Goal: Information Seeking & Learning: Find specific fact

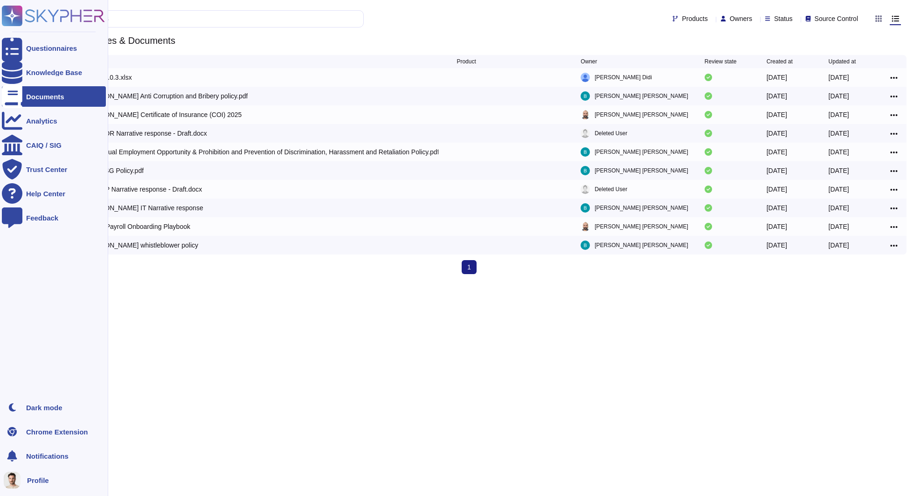
click at [19, 97] on div at bounding box center [12, 96] width 21 height 21
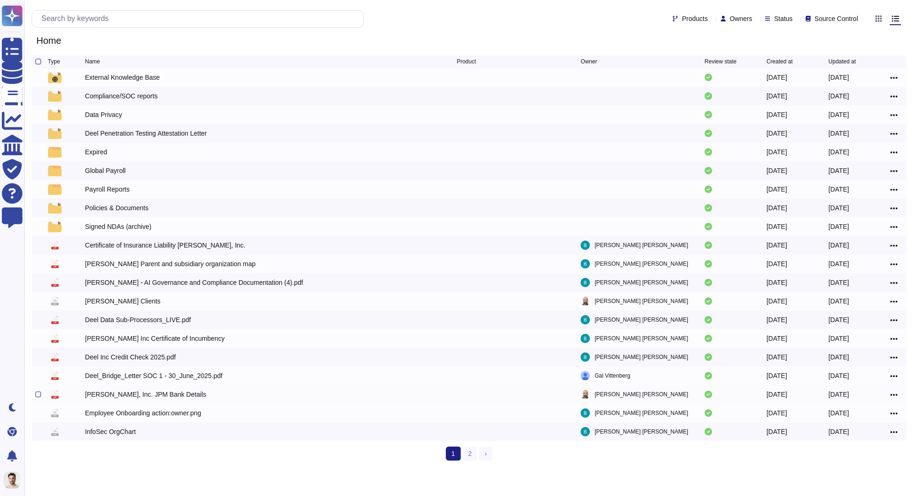
click at [153, 397] on div "[PERSON_NAME], Inc. JPM Bank Details" at bounding box center [145, 394] width 121 height 9
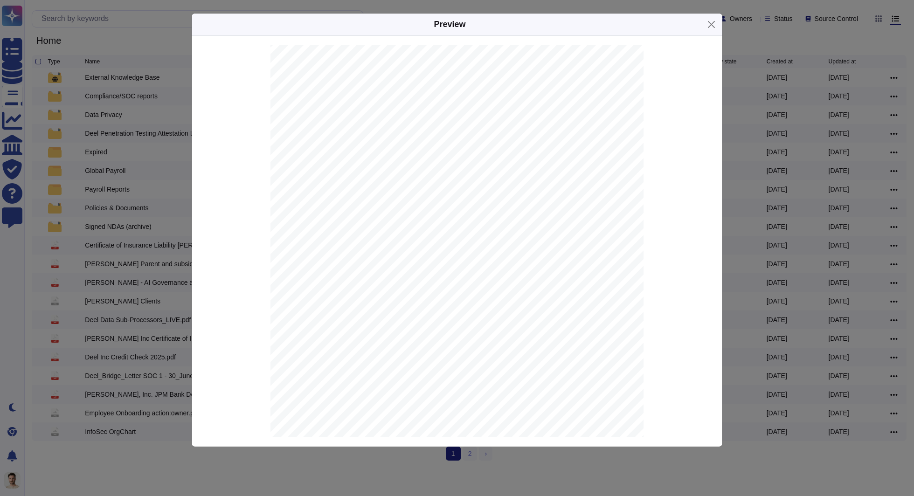
scroll to position [14, 0]
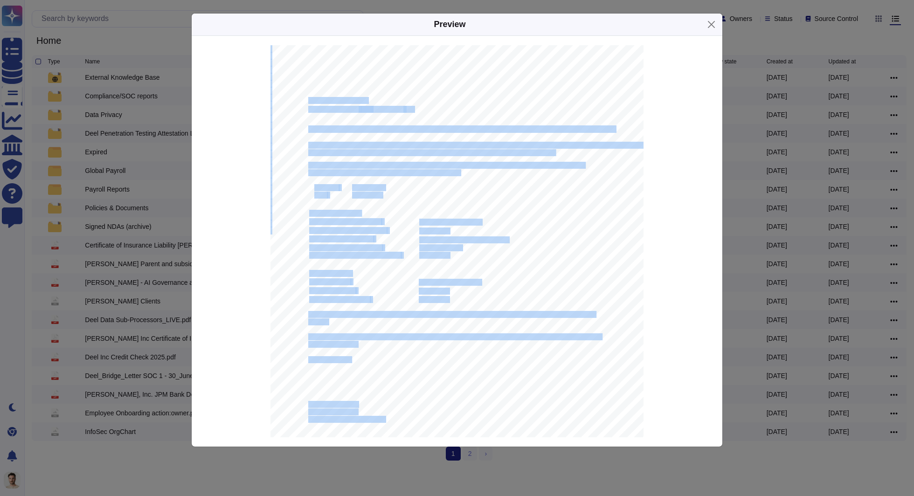
drag, startPoint x: 309, startPoint y: 101, endPoint x: 377, endPoint y: 103, distance: 67.7
click at [377, 103] on div "[DATE] [PERSON_NAME], Inc. [STREET_ADDRESS] IMPORTANT | Standard Settlement Ins…" at bounding box center [457, 295] width 373 height 528
drag, startPoint x: 377, startPoint y: 100, endPoint x: 326, endPoint y: 98, distance: 50.4
click at [326, 98] on div "[DATE] [PERSON_NAME], Inc. [STREET_ADDRESS] IMPORTANT | Standard Settlement Ins…" at bounding box center [457, 295] width 373 height 528
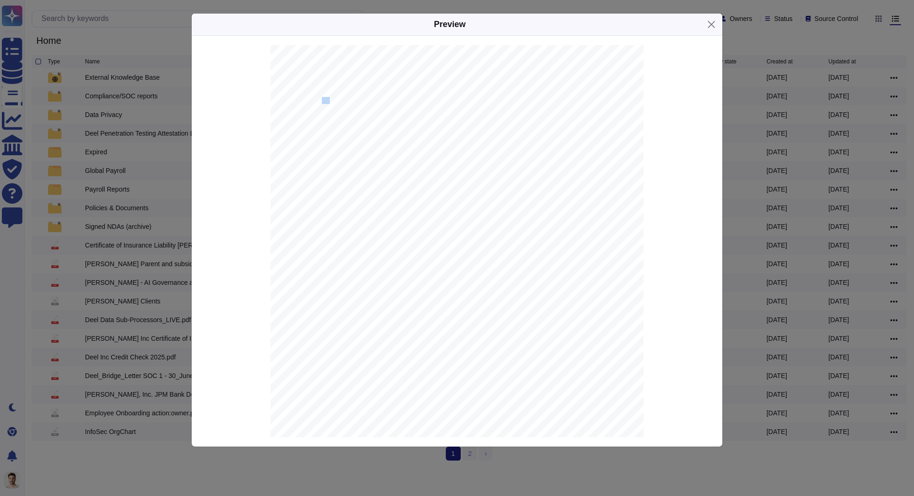
drag, startPoint x: 326, startPoint y: 98, endPoint x: 296, endPoint y: 98, distance: 29.9
click at [318, 98] on span "[STREET_ADDRESS]" at bounding box center [337, 101] width 59 height 6
click at [312, 99] on span "[STREET_ADDRESS]" at bounding box center [337, 101] width 59 height 6
drag, startPoint x: 309, startPoint y: 100, endPoint x: 370, endPoint y: 99, distance: 61.1
click at [370, 99] on div "[DATE] [PERSON_NAME], Inc. [STREET_ADDRESS] IMPORTANT | Standard Settlement Ins…" at bounding box center [457, 295] width 373 height 528
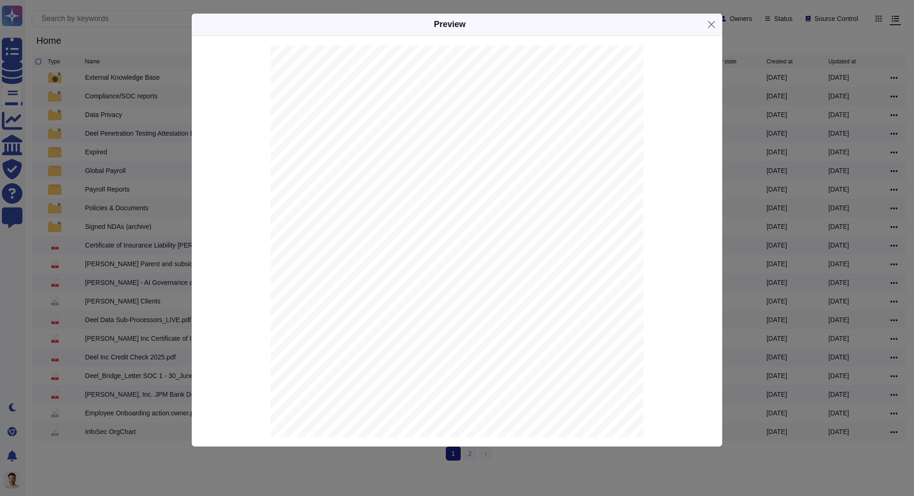
copy span "[STREET_ADDRESS]"
drag, startPoint x: 372, startPoint y: 108, endPoint x: 388, endPoint y: 109, distance: 16.4
click at [388, 109] on div "[DATE] [PERSON_NAME], Inc. [STREET_ADDRESS] IMPORTANT | Standard Settlement Ins…" at bounding box center [457, 295] width 373 height 528
copy div "94105"
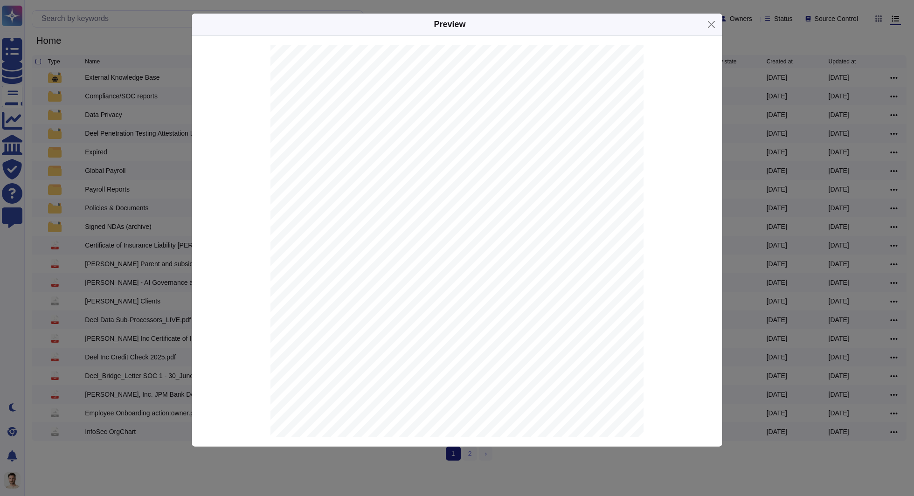
click at [517, 68] on div "[DATE] [PERSON_NAME], Inc. [STREET_ADDRESS] IMPORTANT | Standard Settlement Ins…" at bounding box center [457, 306] width 373 height 528
drag, startPoint x: 513, startPoint y: 69, endPoint x: 536, endPoint y: 70, distance: 23.3
click at [536, 70] on div "[DATE] [PERSON_NAME], Inc. [STREET_ADDRESS] IMPORTANT | Standard Settlement Ins…" at bounding box center [457, 306] width 373 height 528
click at [321, 174] on span "For accurate and timely processing of transactions, it is very important that r…" at bounding box center [446, 177] width 276 height 6
drag, startPoint x: 321, startPoint y: 165, endPoint x: 393, endPoint y: 160, distance: 72.5
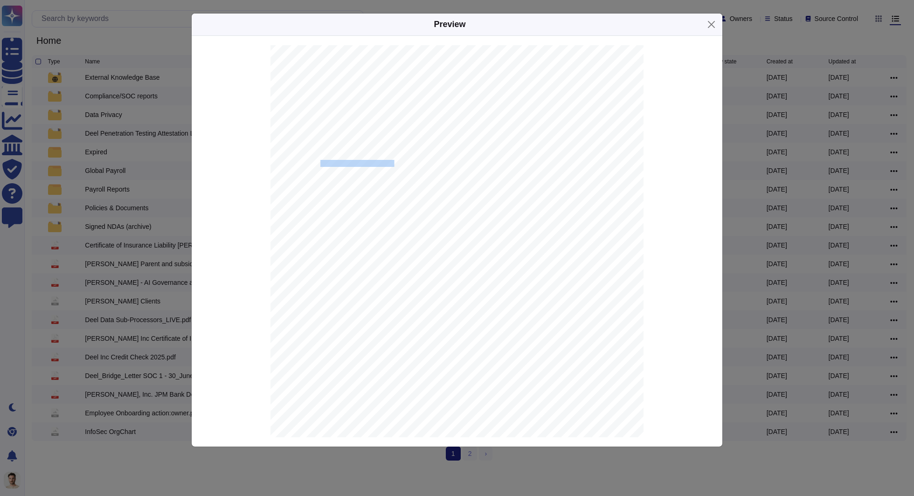
click at [393, 161] on span "with JPMORGAN CHASE BANK, N.A. JPMorganChase [US_STATE][GEOGRAPHIC_DATA]." at bounding box center [431, 164] width 246 height 6
copy span "JPMORGAN CHASE BANK"
drag, startPoint x: 411, startPoint y: 105, endPoint x: 511, endPoint y: 106, distance: 100.3
click at [511, 106] on span "with JPMORGAN CHASE BANK, N.A. JPMorganChase [US_STATE][GEOGRAPHIC_DATA]." at bounding box center [431, 106] width 246 height 6
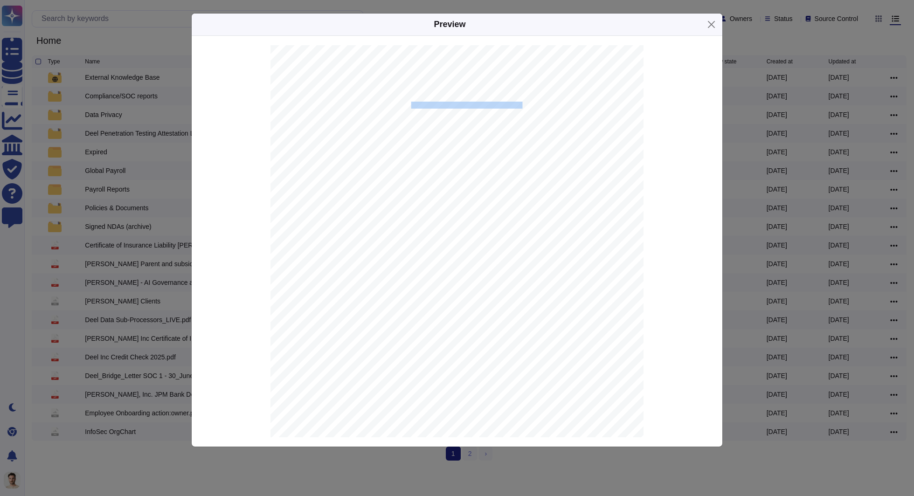
copy span "JPMorganChase [US_STATE][GEOGRAPHIC_DATA]"
click at [427, 200] on span "[SWIFT_CODE]" at bounding box center [440, 201] width 42 height 6
copy span "[SWIFT_CODE]"
click at [432, 209] on span "021000021" at bounding box center [434, 208] width 30 height 6
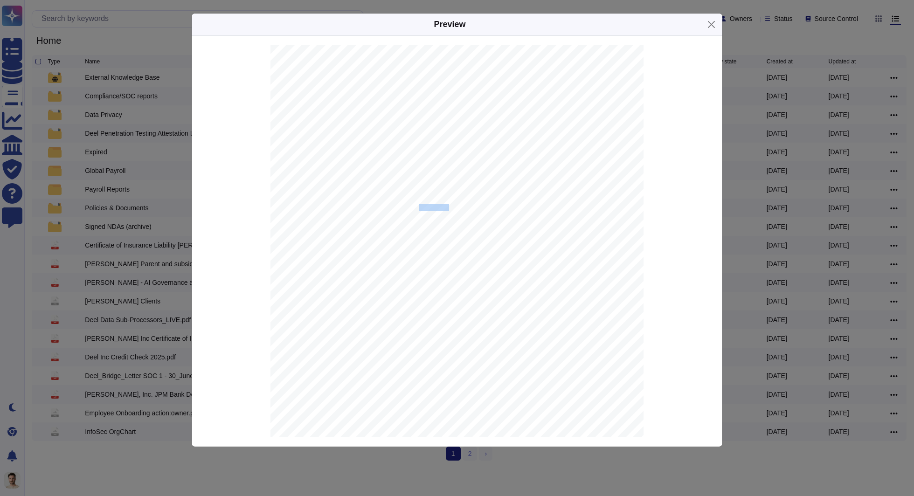
click at [432, 209] on span "021000021" at bounding box center [434, 208] width 30 height 6
copy span "021000021"
click at [433, 254] on span "322271627" at bounding box center [434, 253] width 30 height 6
copy span "322271627"
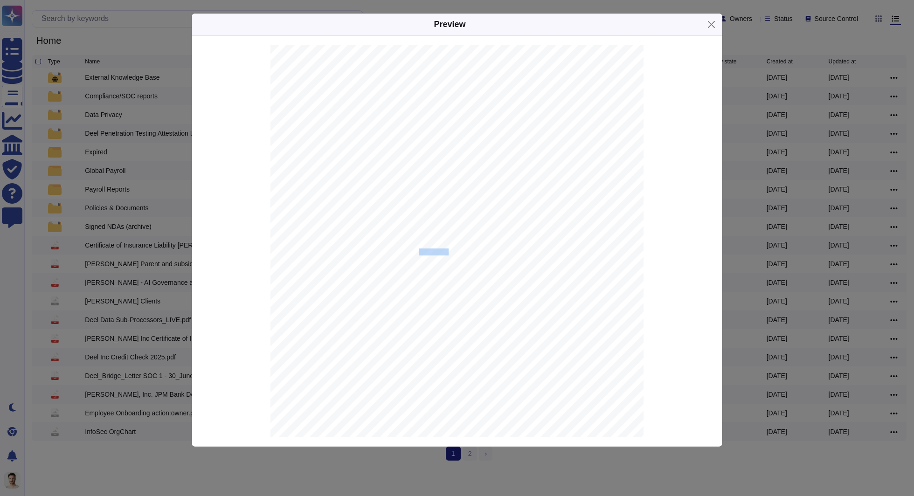
scroll to position [0, 0]
click at [316, 105] on span "[PERSON_NAME], Inc." at bounding box center [339, 107] width 62 height 6
copy span "[PERSON_NAME]"
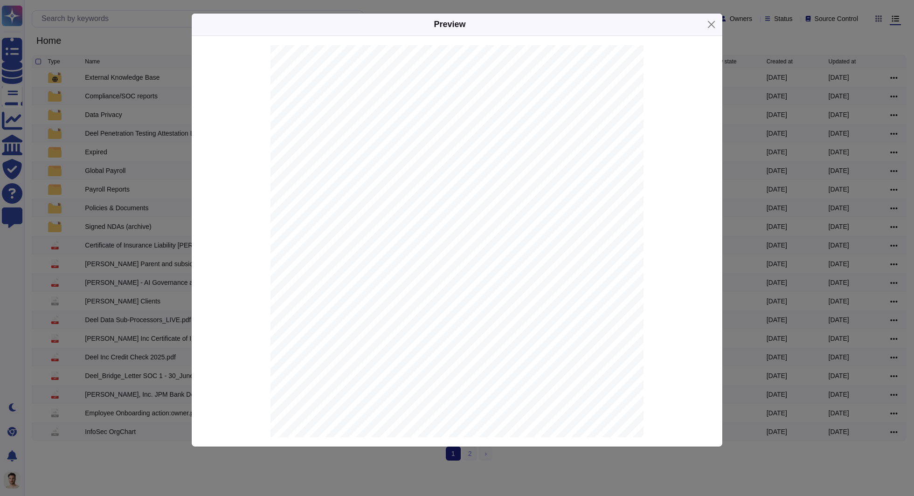
click at [434, 305] on span "663168380" at bounding box center [434, 306] width 30 height 6
copy span "663168380"
click at [733, 115] on div "Preview [DATE] [PERSON_NAME], Inc. [STREET_ADDRESS] IMPORTANT | Standard Settle…" at bounding box center [457, 248] width 914 height 496
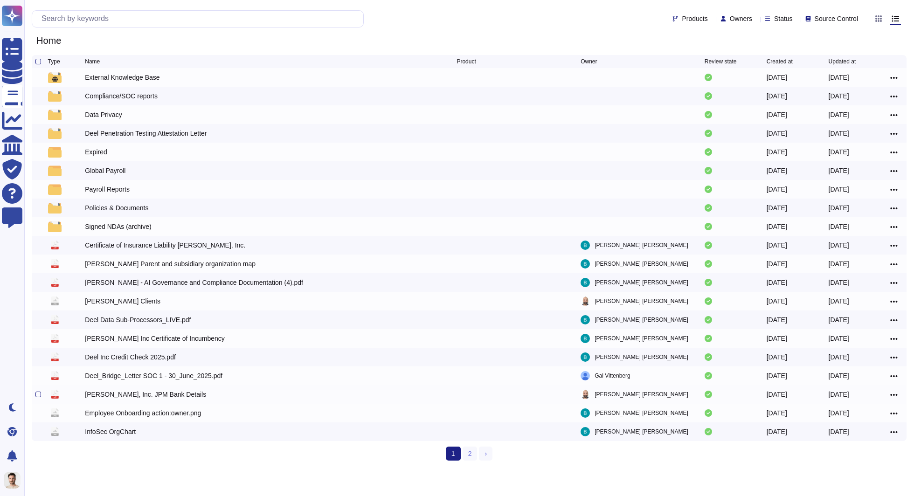
click at [889, 393] on div "[DATE]" at bounding box center [860, 394] width 62 height 11
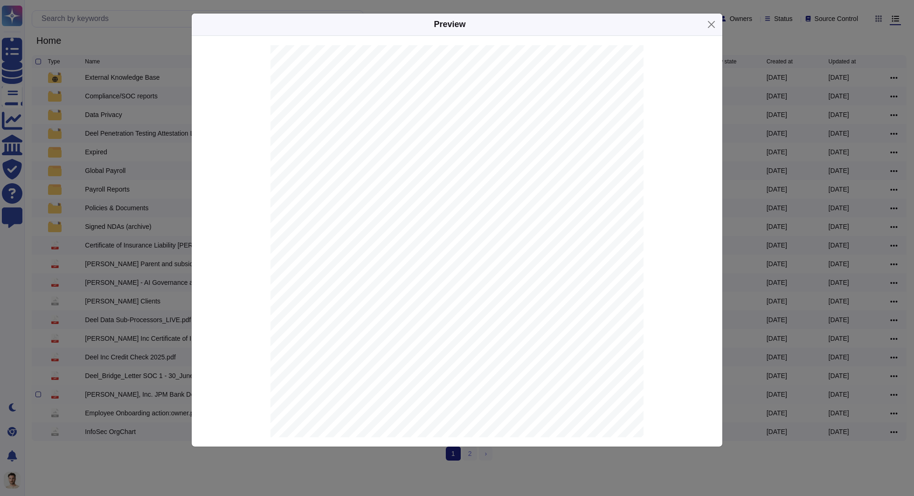
click at [889, 393] on div "Preview [DATE] [PERSON_NAME], Inc. [STREET_ADDRESS] IMPORTANT | Standard Settle…" at bounding box center [457, 248] width 914 height 496
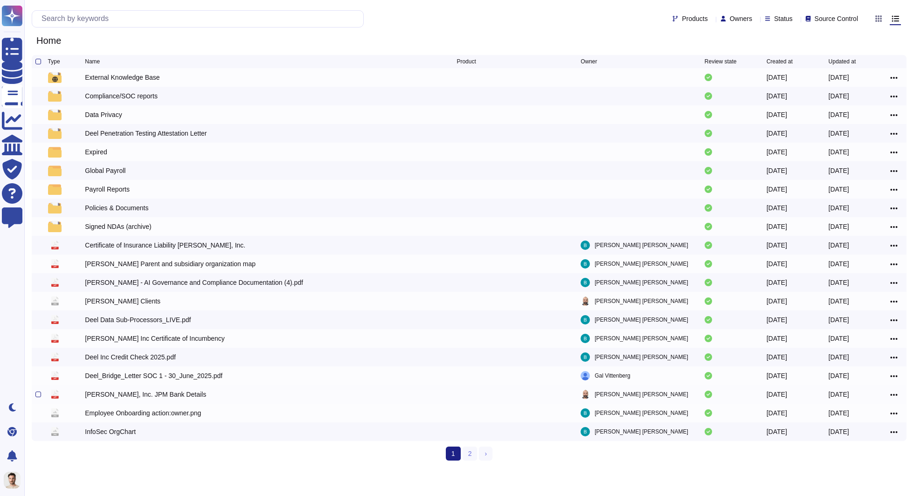
click at [313, 393] on div "[PERSON_NAME], Inc. JPM Bank Details" at bounding box center [271, 394] width 372 height 11
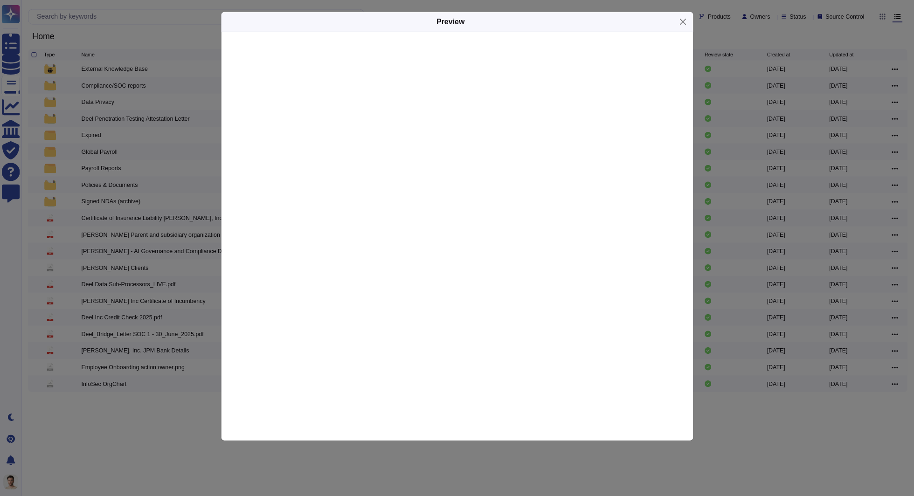
scroll to position [0, 0]
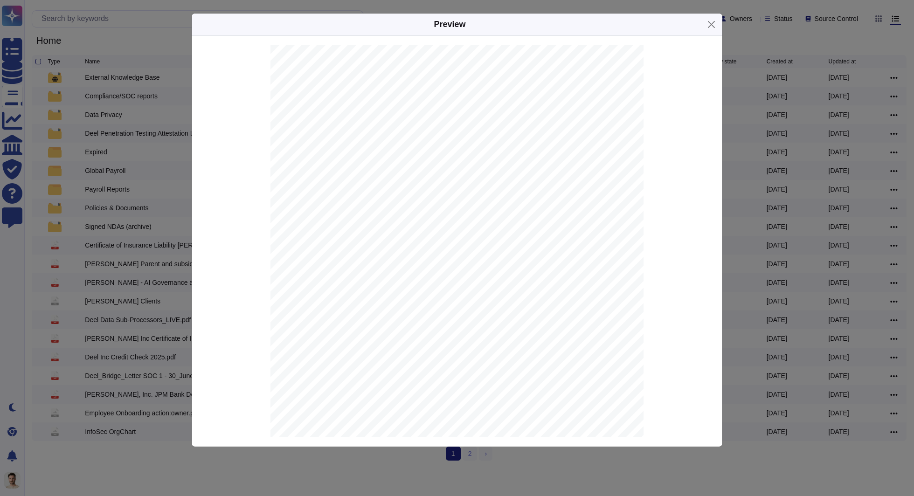
click at [134, 180] on div "Preview [DATE] [PERSON_NAME], Inc. [STREET_ADDRESS] IMPORTANT | Standard Settle…" at bounding box center [457, 248] width 914 height 496
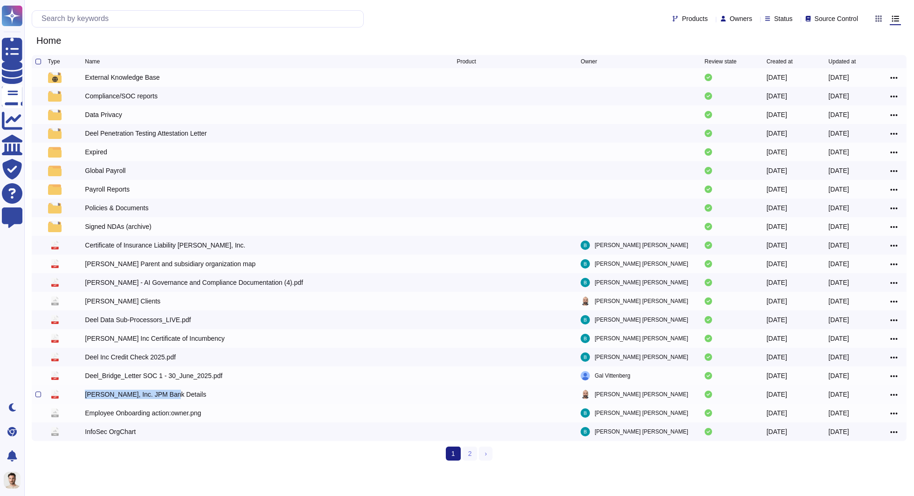
copy div "[PERSON_NAME], Inc. JPM Bank Details"
drag, startPoint x: 82, startPoint y: 396, endPoint x: 181, endPoint y: 399, distance: 99.9
click at [181, 399] on div "pdf [PERSON_NAME], Inc. JPM Bank Details [PERSON_NAME][GEOGRAPHIC_DATA] [DATE] …" at bounding box center [469, 394] width 875 height 19
click at [152, 374] on div "Deel_Bridge_Letter SOC 1 - 30_June_2025.pdf" at bounding box center [154, 375] width 138 height 9
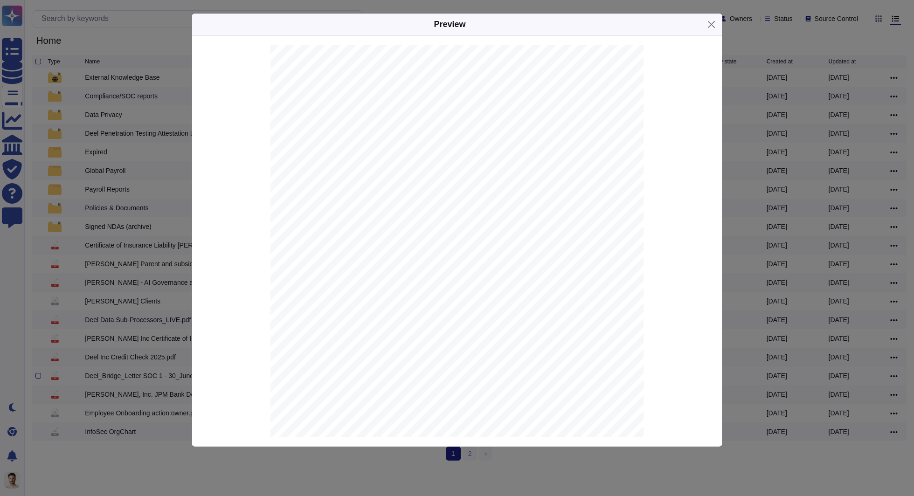
click at [152, 374] on div "Preview [DATE] , 202 5 [PERSON_NAME] Inc . To Whom It May Concern: We have rece…" at bounding box center [457, 248] width 914 height 496
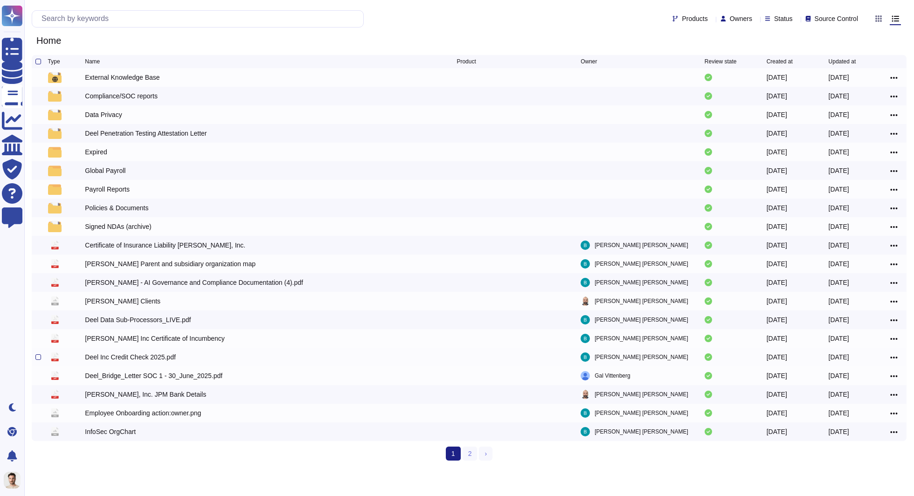
click at [153, 357] on div "Deel Inc Credit Check 2025.pdf" at bounding box center [130, 357] width 91 height 9
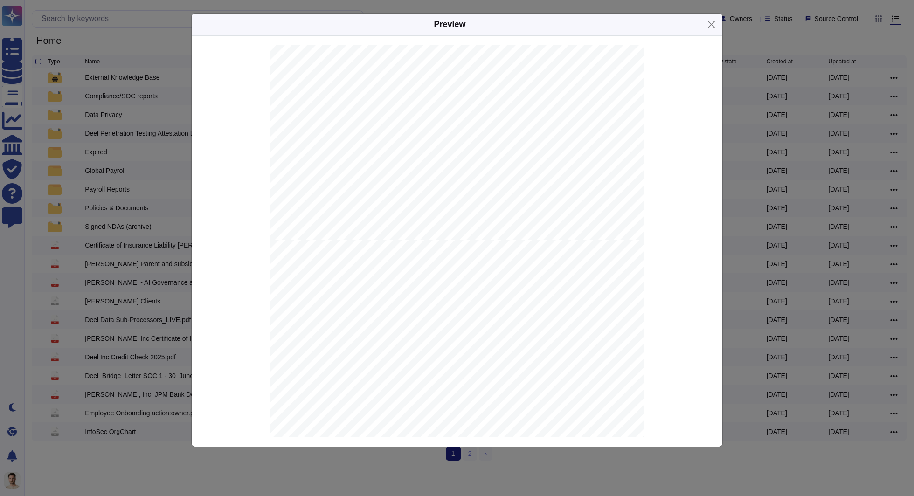
scroll to position [392, 0]
click at [169, 330] on div "Preview Country : United States of America Company : [PERSON_NAME], INC (US1213…" at bounding box center [457, 248] width 914 height 496
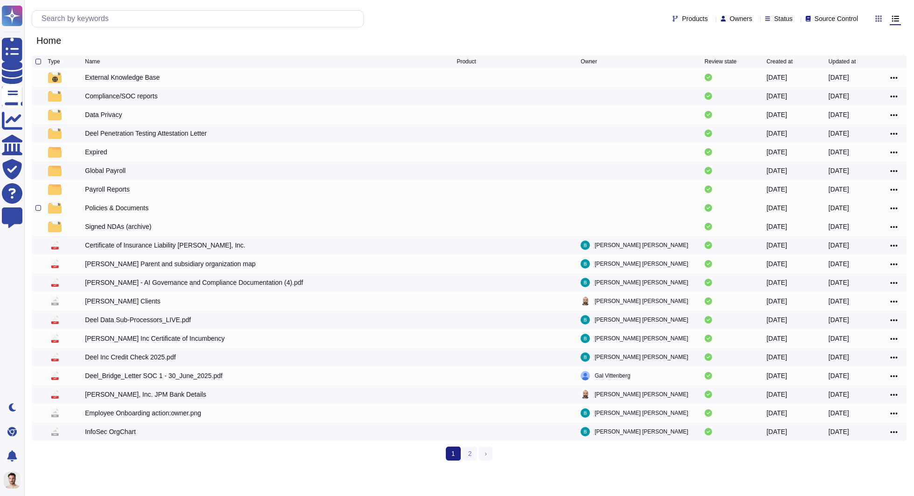
click at [128, 207] on div "Policies & Documents" at bounding box center [116, 207] width 63 height 9
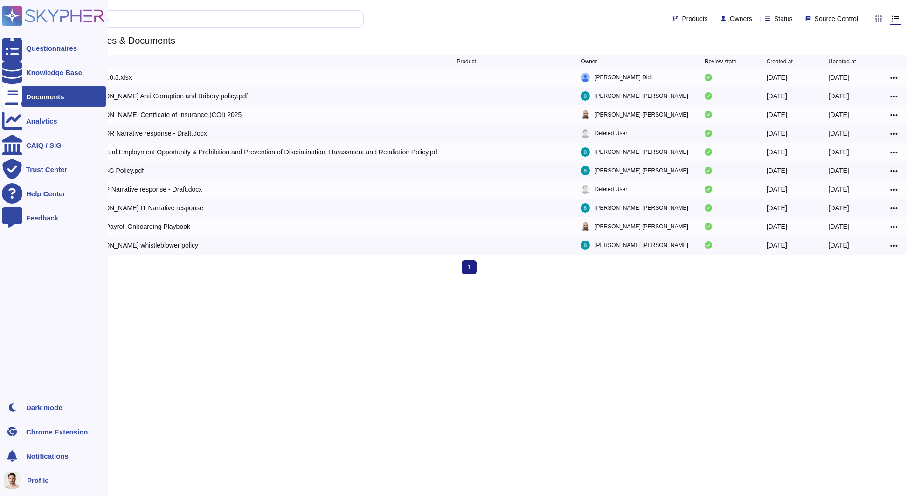
click at [30, 92] on div "Documents" at bounding box center [54, 96] width 104 height 21
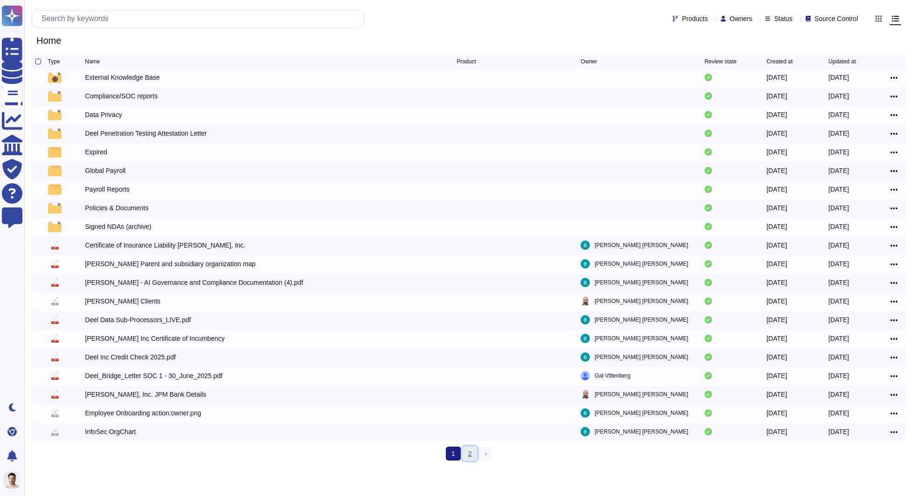
click at [473, 457] on link "2" at bounding box center [470, 454] width 15 height 14
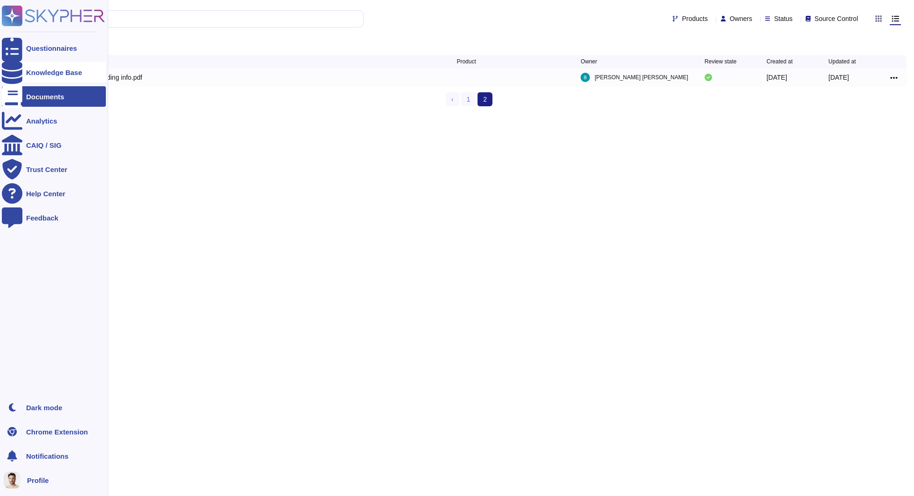
click at [65, 69] on div "Knowledge Base" at bounding box center [54, 72] width 56 height 7
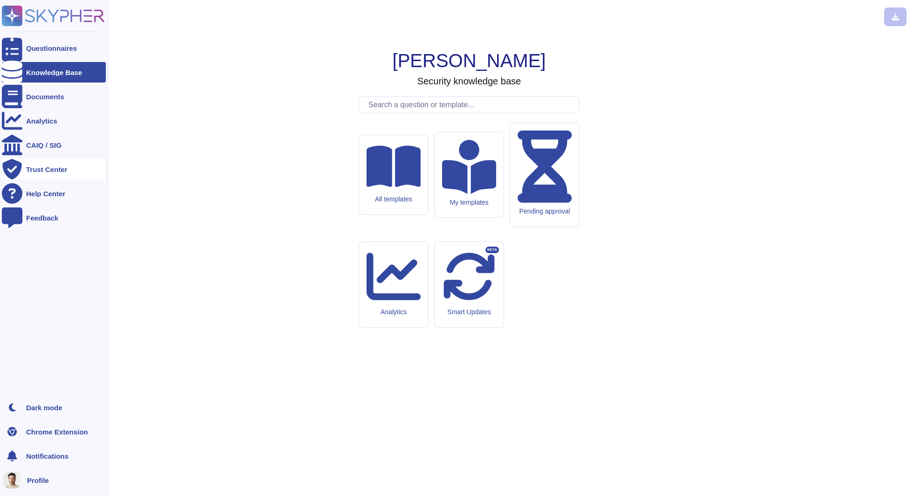
click at [54, 167] on div "Trust Center" at bounding box center [46, 169] width 41 height 7
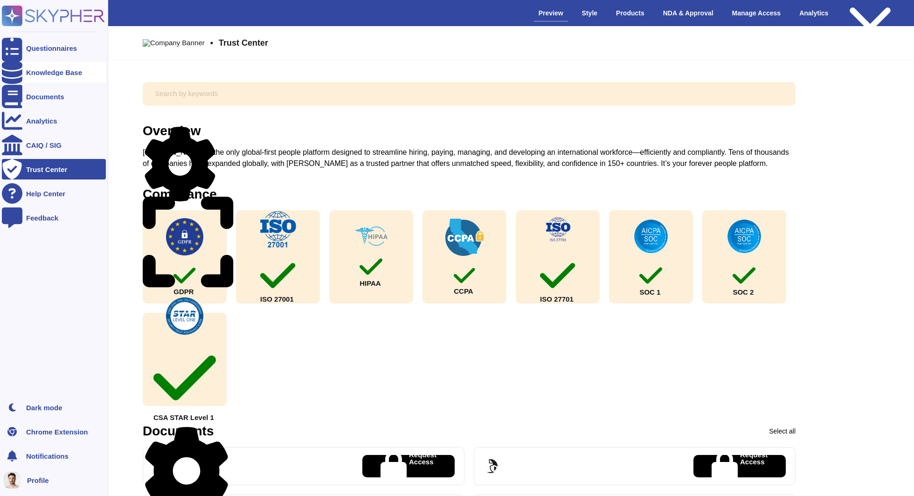
click at [43, 74] on div "Knowledge Base" at bounding box center [54, 72] width 56 height 7
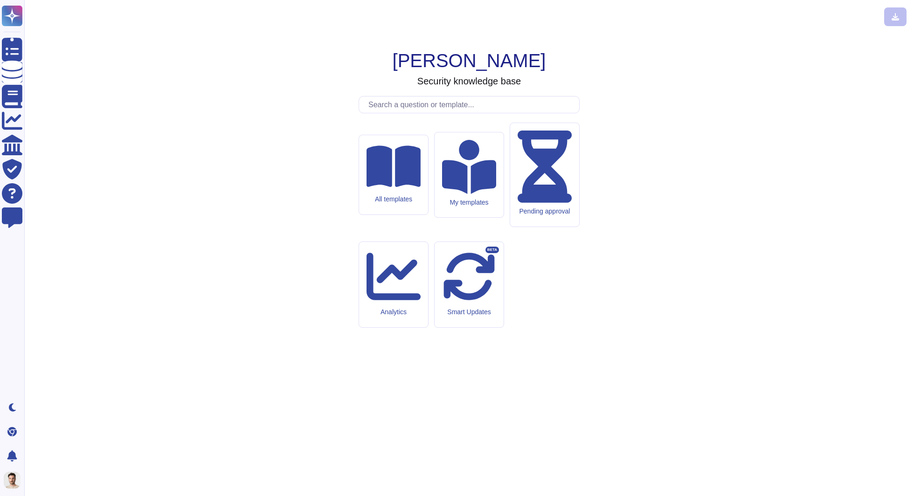
click at [391, 113] on input "text" at bounding box center [472, 105] width 216 height 16
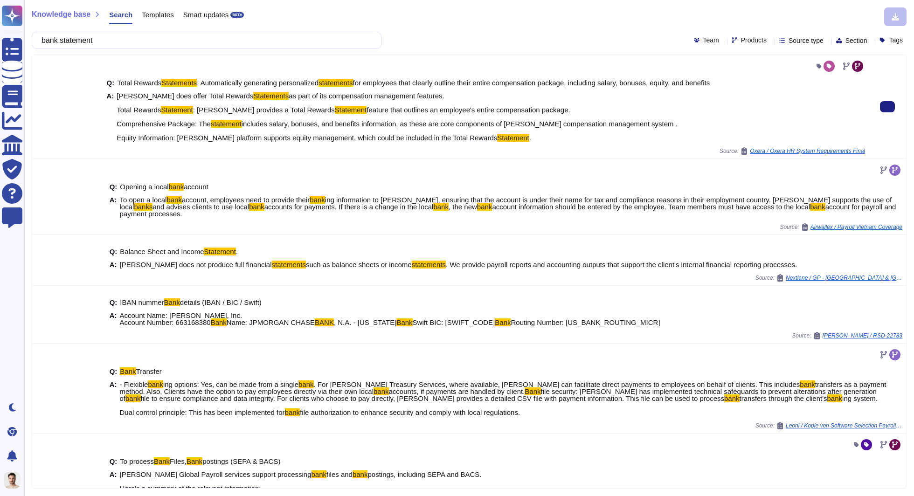
type input "bank statement"
